Goal: Book appointment/travel/reservation

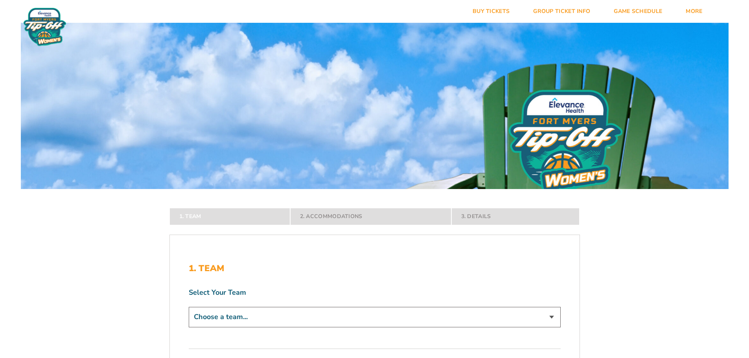
drag, startPoint x: 325, startPoint y: 310, endPoint x: 329, endPoint y: 309, distance: 4.6
click at [325, 310] on select "Choose a team... Kansas Jayhawks Missouri Tigers Northwestern Wildcats" at bounding box center [375, 317] width 372 height 20
select select "12279"
click at [189, 327] on select "Choose a team... Kansas Jayhawks Missouri Tigers Northwestern Wildcats" at bounding box center [375, 317] width 372 height 20
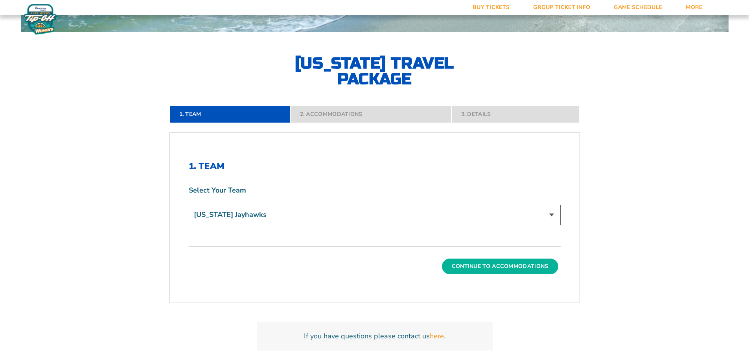
click at [468, 266] on button "Continue To Accommodations" at bounding box center [500, 267] width 116 height 16
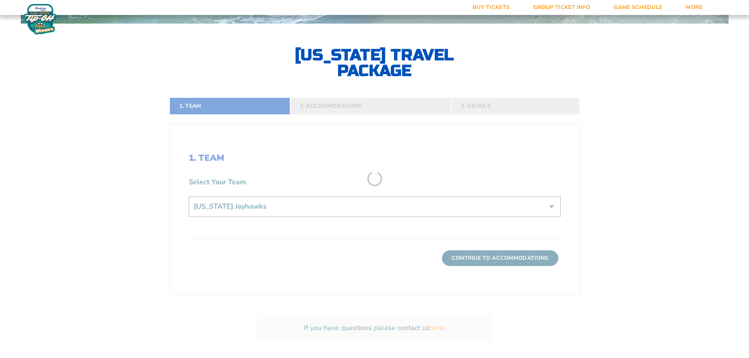
scroll to position [169, 0]
